Goal: Navigation & Orientation: Find specific page/section

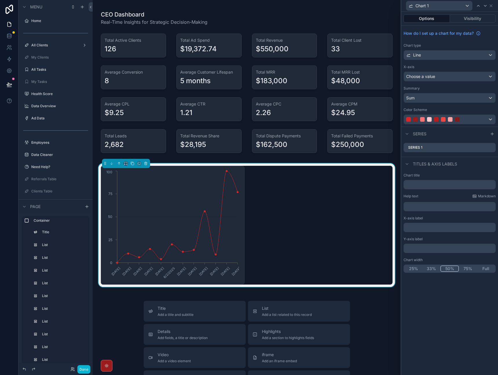
scroll to position [14, 0]
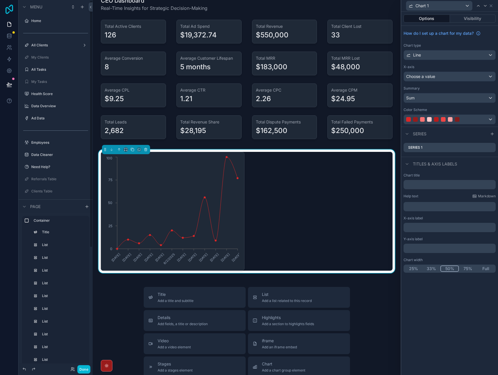
drag, startPoint x: 198, startPoint y: 91, endPoint x: 11, endPoint y: 10, distance: 203.4
drag, startPoint x: 16, startPoint y: 176, endPoint x: 40, endPoint y: 214, distance: 45.6
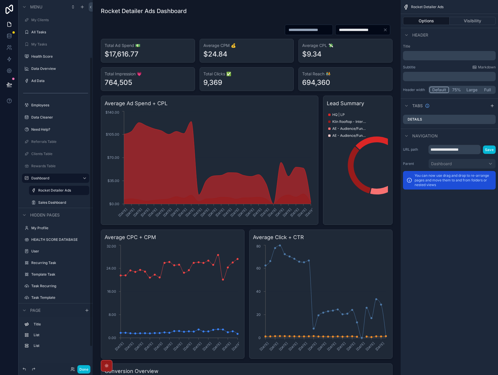
scroll to position [100, 0]
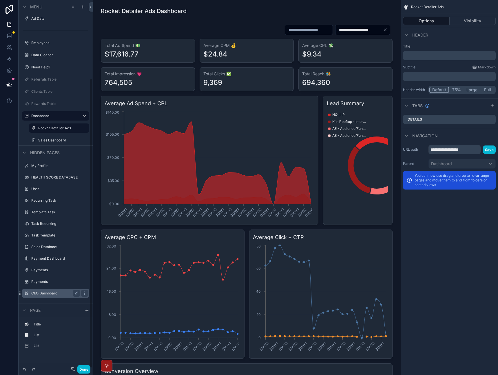
click at [64, 294] on label "CEO Dashboard" at bounding box center [54, 293] width 46 height 5
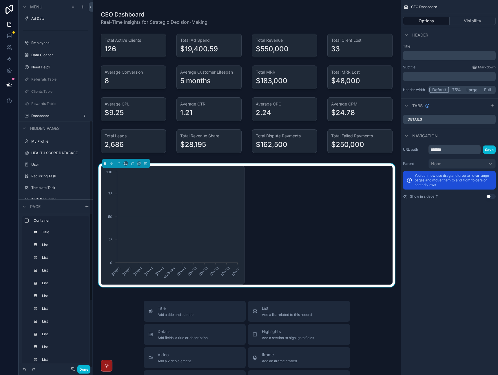
scroll to position [179, 0]
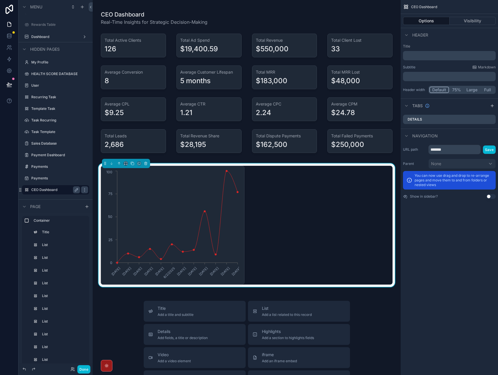
click at [446, 234] on div "CEO Dashboard Options Visibility Header Title ﻿ Subtitle Markdown ﻿ Header widt…" at bounding box center [449, 187] width 97 height 375
click at [481, 21] on button "Visibility" at bounding box center [472, 21] width 46 height 8
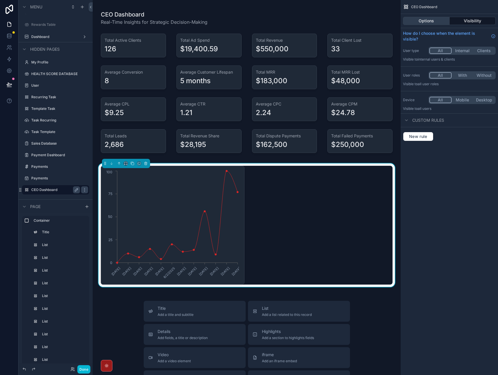
click at [439, 19] on button "Options" at bounding box center [426, 21] width 47 height 8
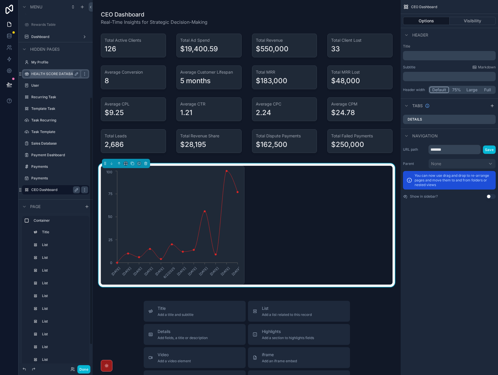
scroll to position [0, 0]
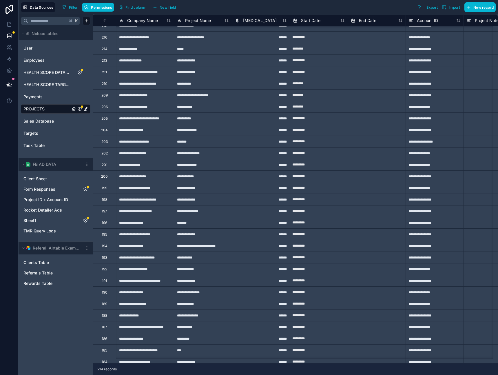
scroll to position [168, 0]
